Goal: Transaction & Acquisition: Subscribe to service/newsletter

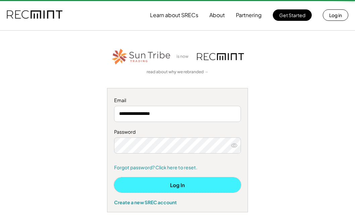
click at [170, 181] on button "Log In" at bounding box center [177, 184] width 127 height 15
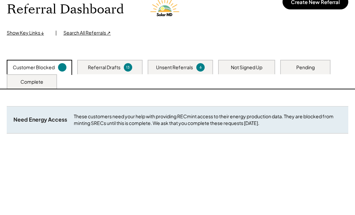
scroll to position [101, 0]
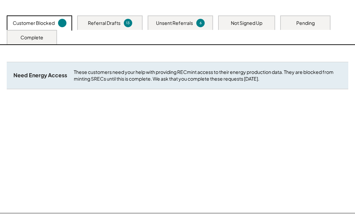
click at [248, 21] on div "Not Signed Up" at bounding box center [247, 23] width 32 height 7
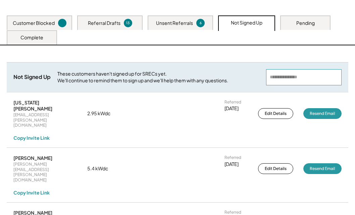
click at [278, 75] on input "input" at bounding box center [304, 77] width 76 height 16
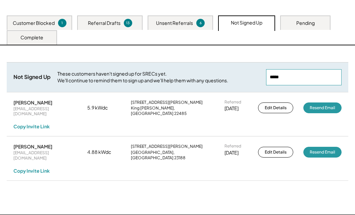
type input "*****"
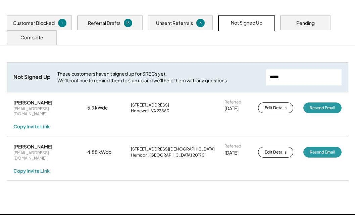
click at [33, 109] on div "concettamc86@aol.com" at bounding box center [45, 111] width 64 height 10
click at [33, 110] on div "concettamc86@aol.com" at bounding box center [45, 111] width 64 height 10
click at [31, 124] on div "Copy Invite Link" at bounding box center [31, 126] width 36 height 6
drag, startPoint x: 67, startPoint y: 110, endPoint x: 12, endPoint y: 114, distance: 55.9
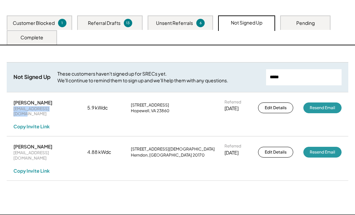
click at [12, 114] on div "Maria Crapa concettamc86@aol.com 5.9 kWdc 3937 Shenandoah Cir Hopewell, VA 2386…" at bounding box center [178, 115] width 342 height 44
copy div "concettamc86@aol.com"
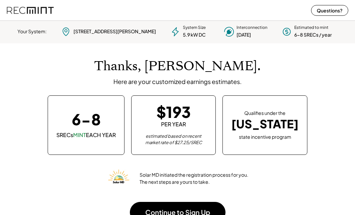
scroll to position [94, 187]
